Goal: Task Accomplishment & Management: Complete application form

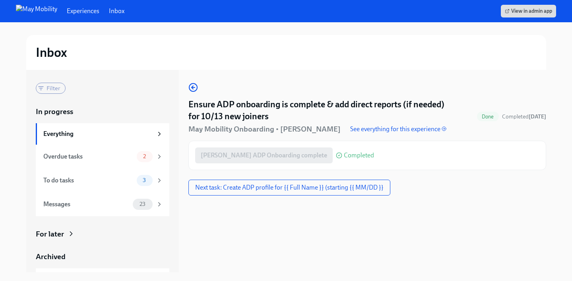
click at [109, 8] on link "Inbox" at bounding box center [117, 11] width 16 height 9
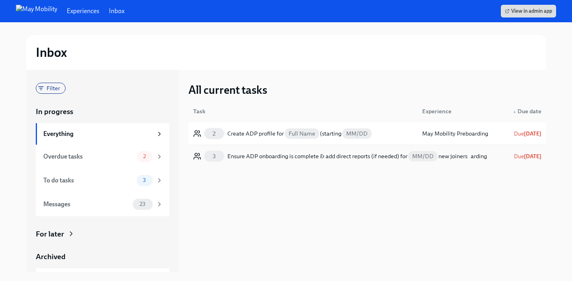
click at [255, 154] on div "Ensure ADP onboarding is complete & add direct reports (if needed) for MM/DD ne…" at bounding box center [348, 157] width 240 height 10
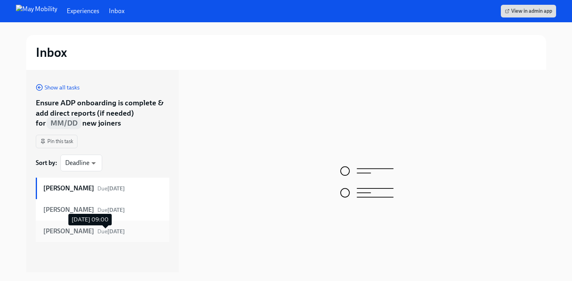
click at [97, 229] on span "Due [DATE]" at bounding box center [110, 231] width 27 height 7
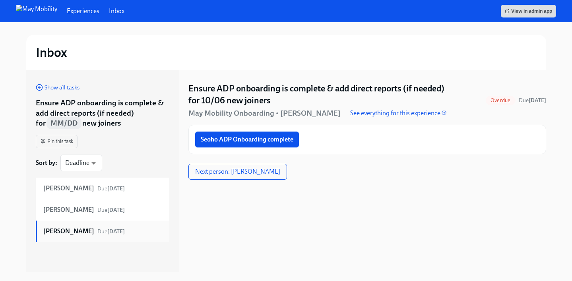
click at [97, 229] on span "Due [DATE]" at bounding box center [110, 231] width 27 height 7
click at [135, 186] on div "[PERSON_NAME] Due [DATE]" at bounding box center [103, 188] width 120 height 9
click at [125, 211] on strong "[DATE]" at bounding box center [116, 210] width 18 height 7
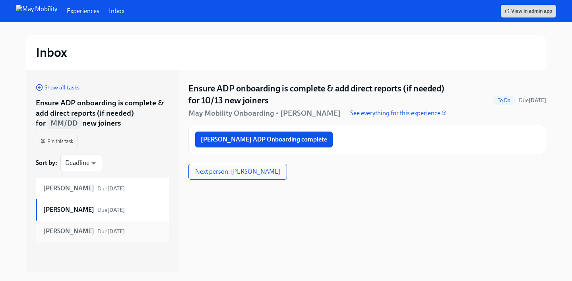
click at [123, 228] on div "[PERSON_NAME] Due [DATE]" at bounding box center [103, 231] width 120 height 9
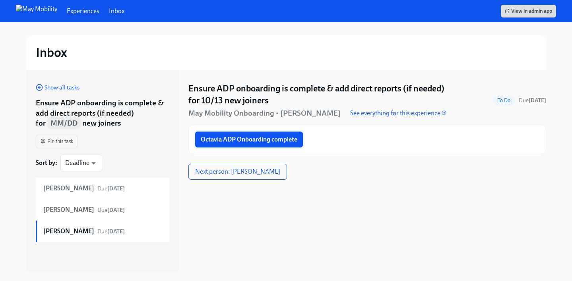
click at [270, 139] on span "Octavia ADP Onboarding complete" at bounding box center [249, 140] width 97 height 8
